Goal: Find specific page/section: Find specific page/section

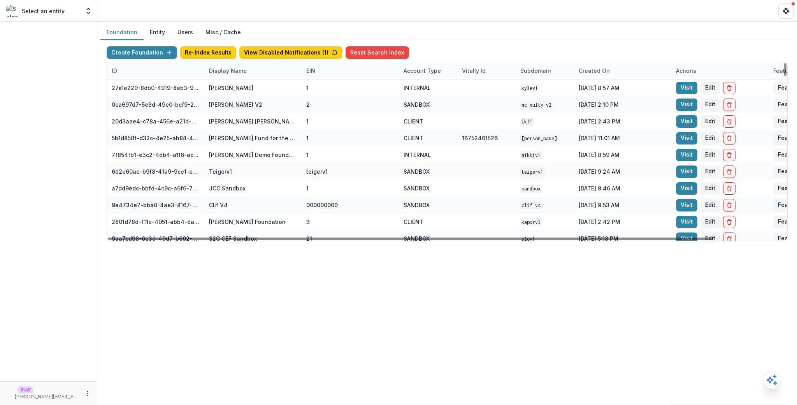
click at [268, 74] on div "Display Name" at bounding box center [252, 70] width 97 height 17
click at [261, 88] on input at bounding box center [252, 88] width 93 height 12
click at [272, 49] on button "View Disabled Notifications ( 1 )" at bounding box center [290, 52] width 103 height 12
click at [225, 72] on div "Display Name" at bounding box center [227, 71] width 47 height 8
click at [236, 81] on div "Sort Ascending Sort Descending Hide Column" at bounding box center [252, 111] width 96 height 61
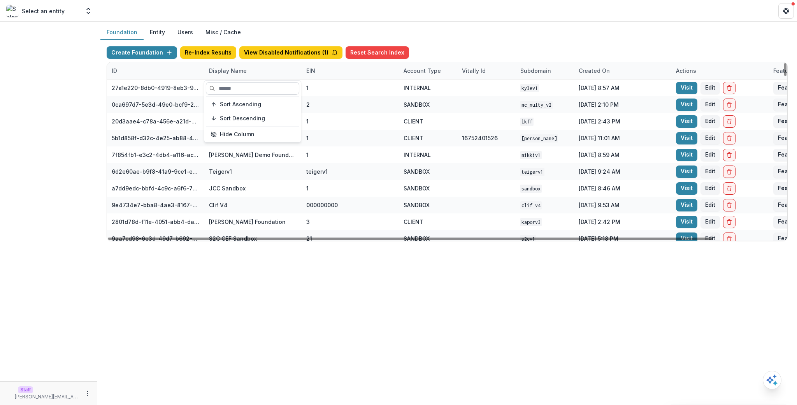
click at [251, 85] on input at bounding box center [252, 88] width 93 height 12
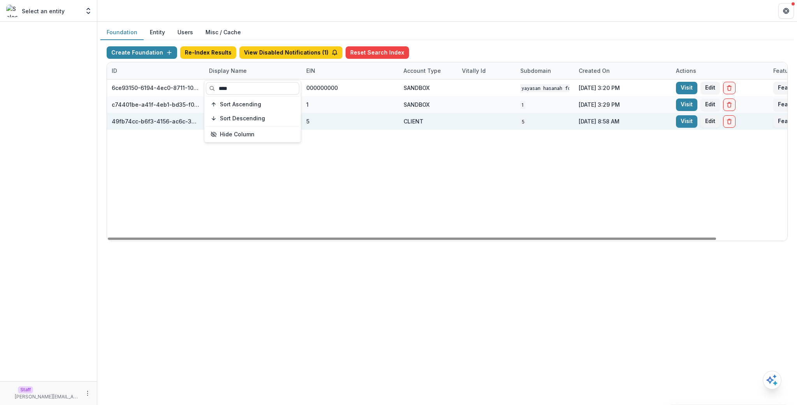
type input "****"
click at [495, 126] on div at bounding box center [486, 121] width 49 height 17
click at [676, 124] on link "Visit" at bounding box center [686, 121] width 21 height 12
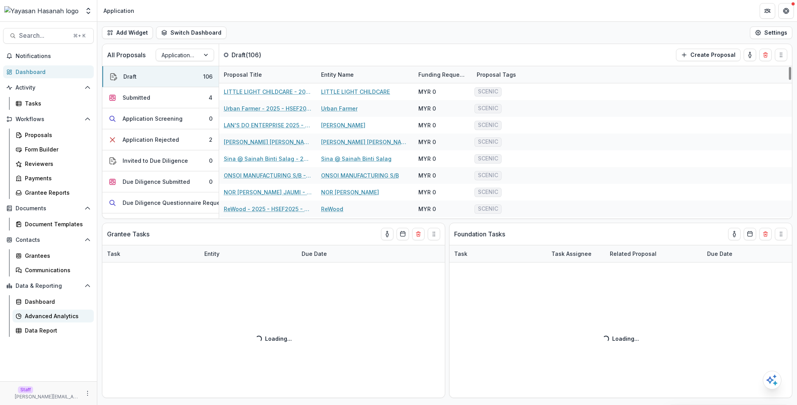
click at [56, 318] on div "Advanced Analytics" at bounding box center [56, 316] width 63 height 8
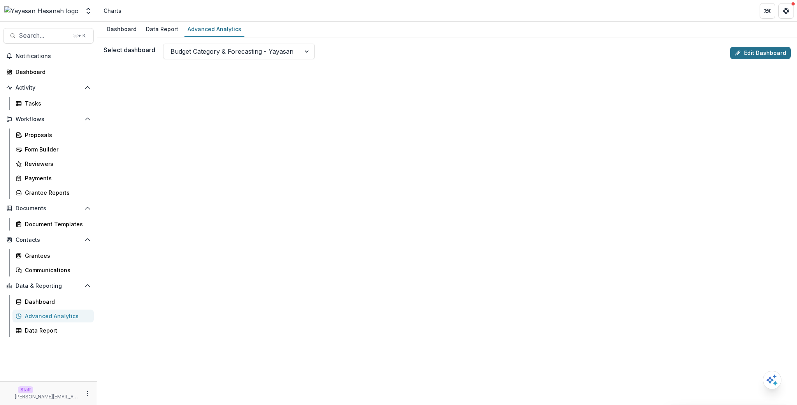
click at [748, 54] on link "Edit Dashboard" at bounding box center [760, 53] width 61 height 12
